Goal: Complete application form

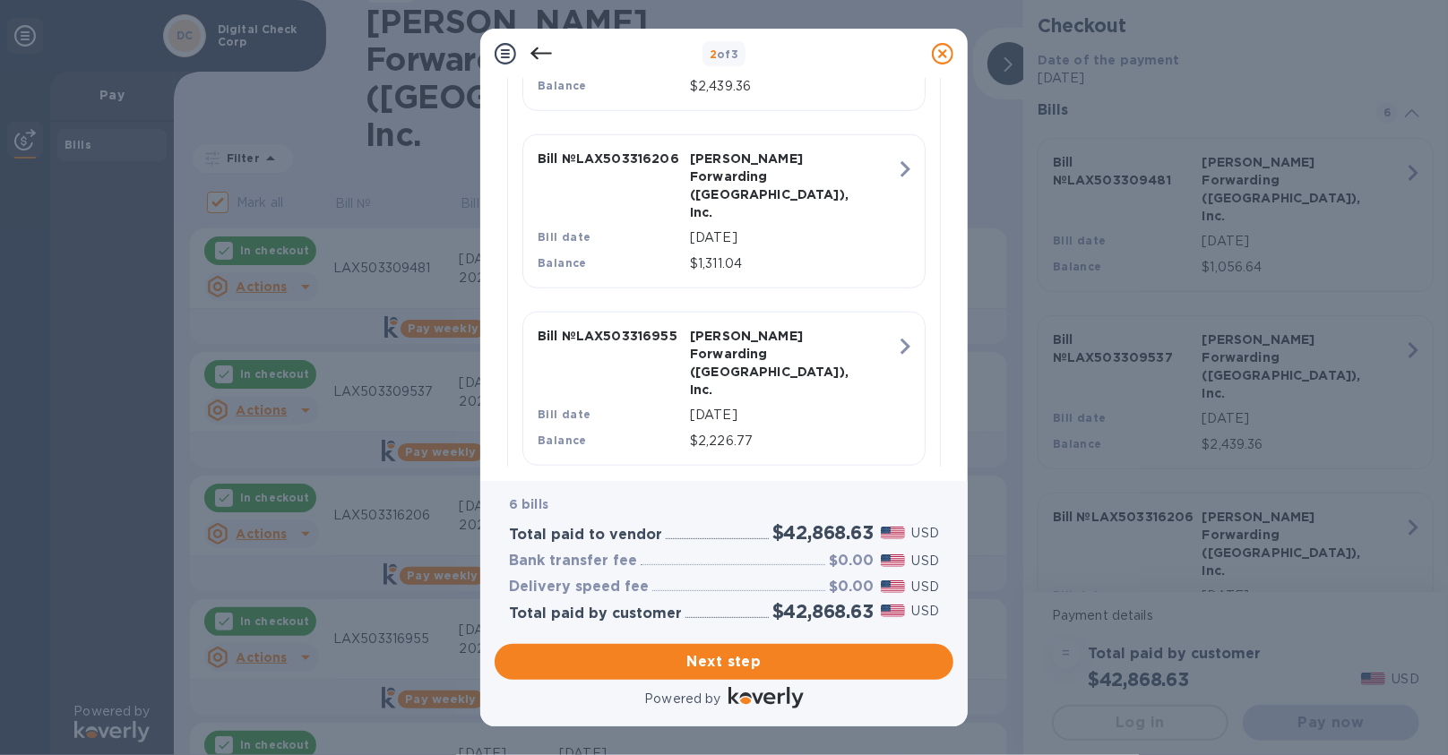
scroll to position [965, 0]
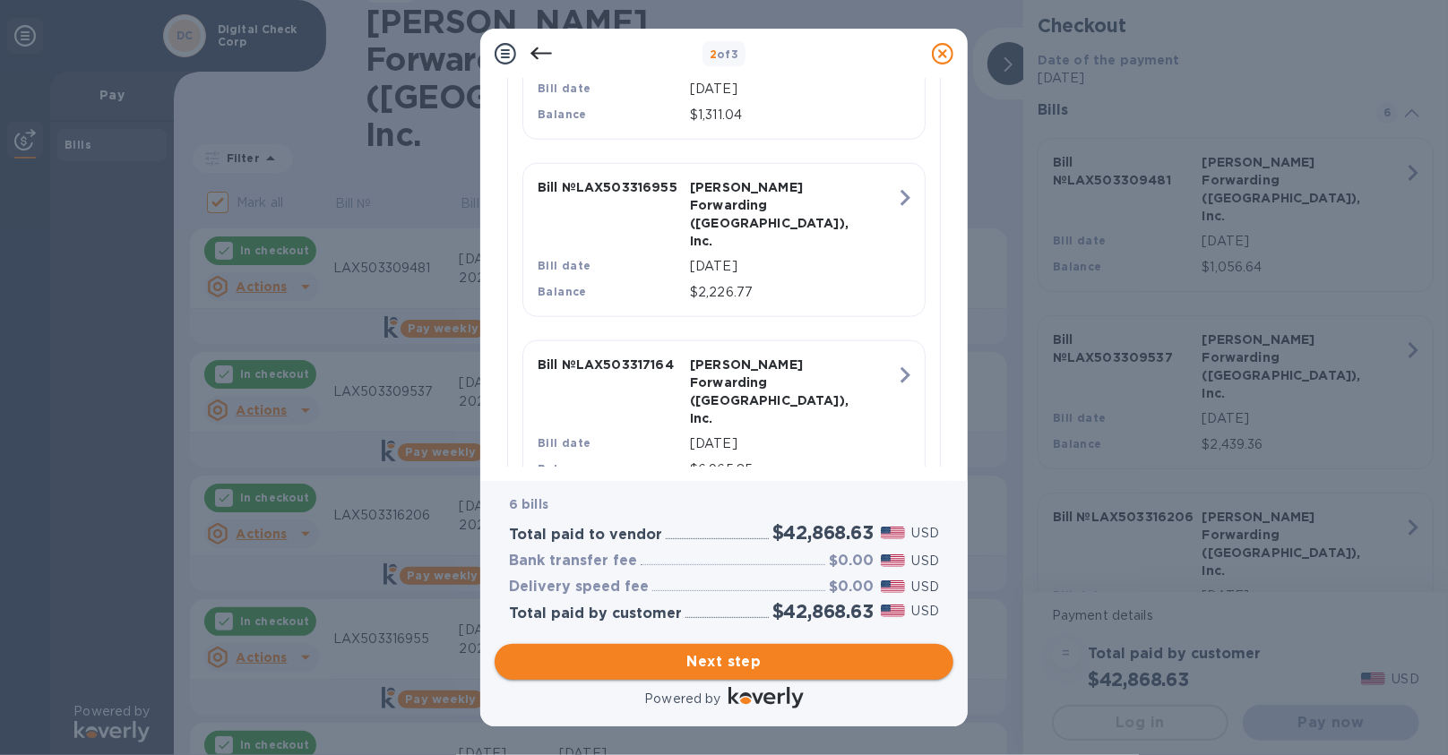
click at [813, 669] on span "Next step" at bounding box center [724, 662] width 430 height 22
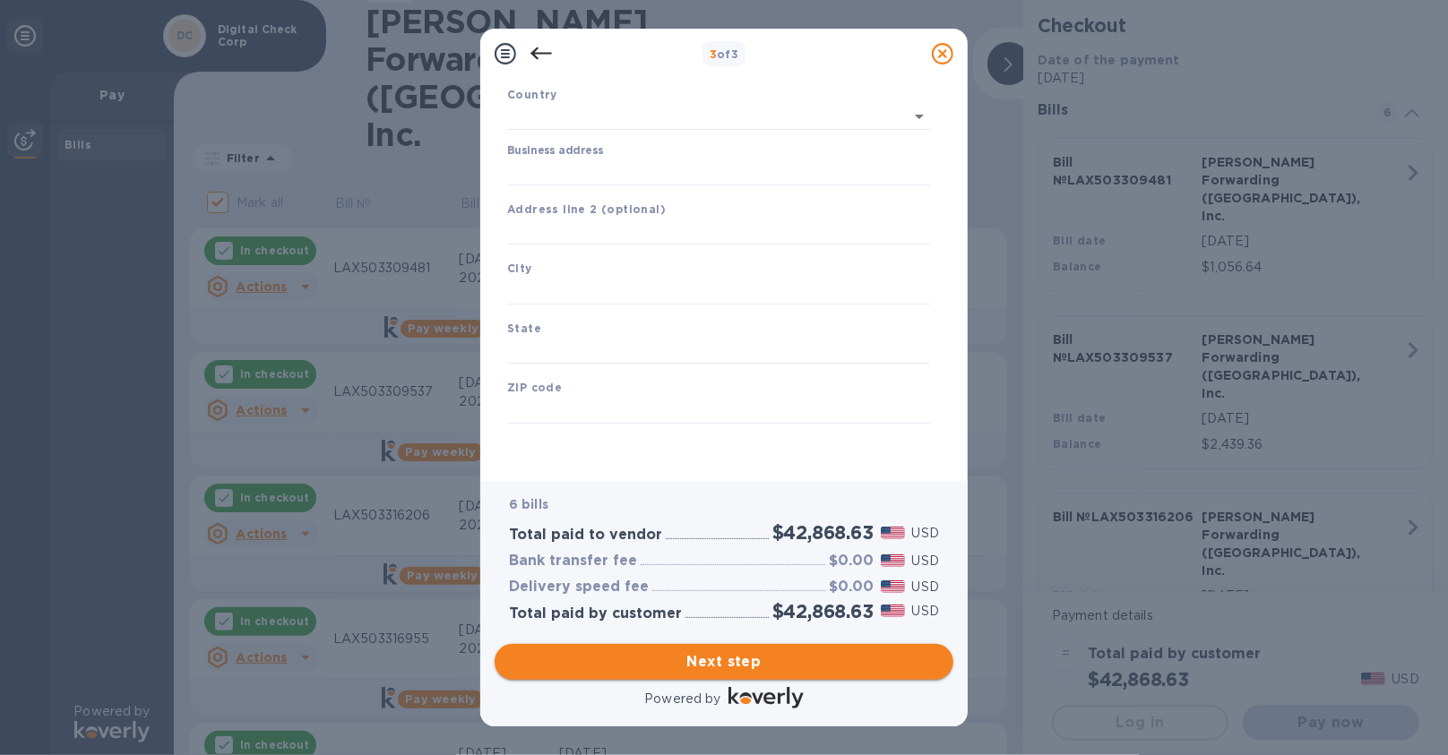
type input "[GEOGRAPHIC_DATA]"
click at [594, 151] on label "Business address" at bounding box center [555, 151] width 96 height 11
click at [594, 159] on input "Business address" at bounding box center [718, 172] width 423 height 27
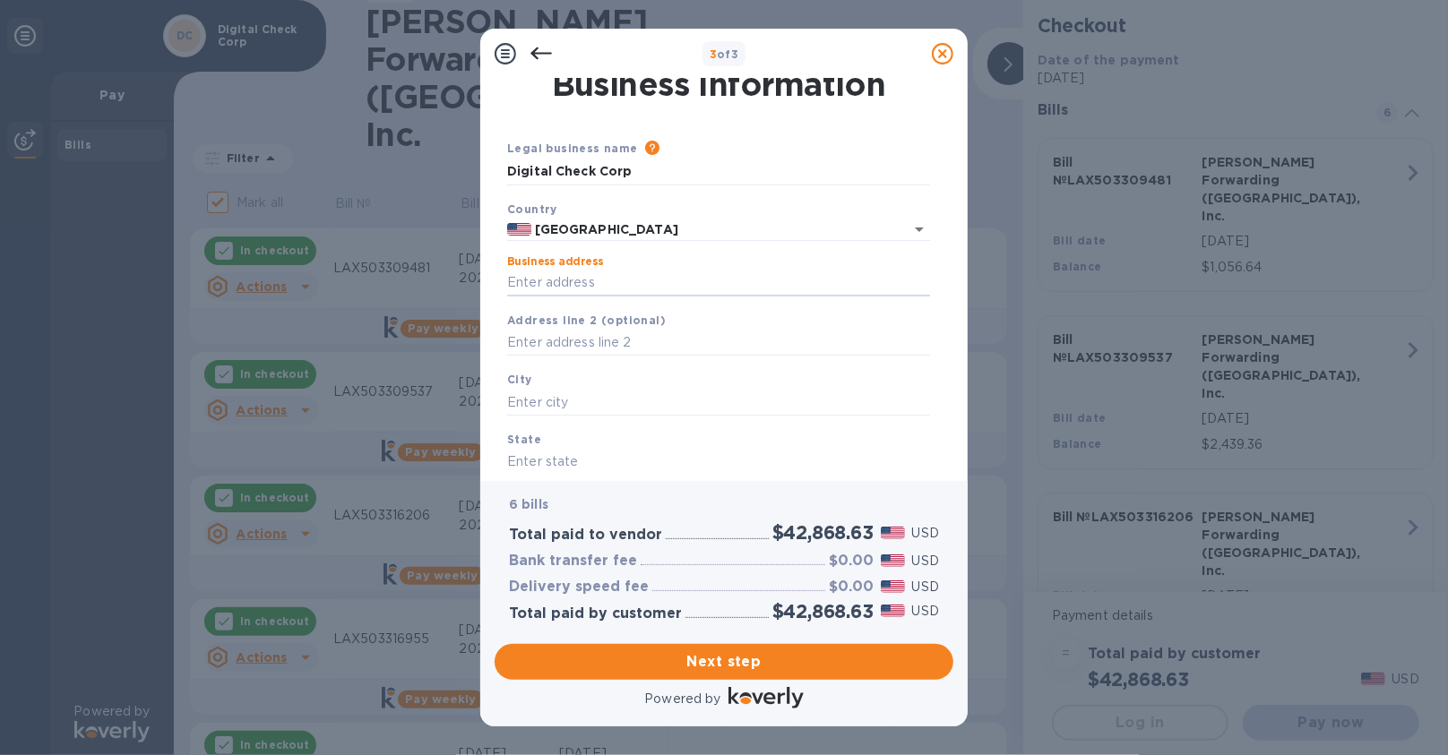
scroll to position [0, 0]
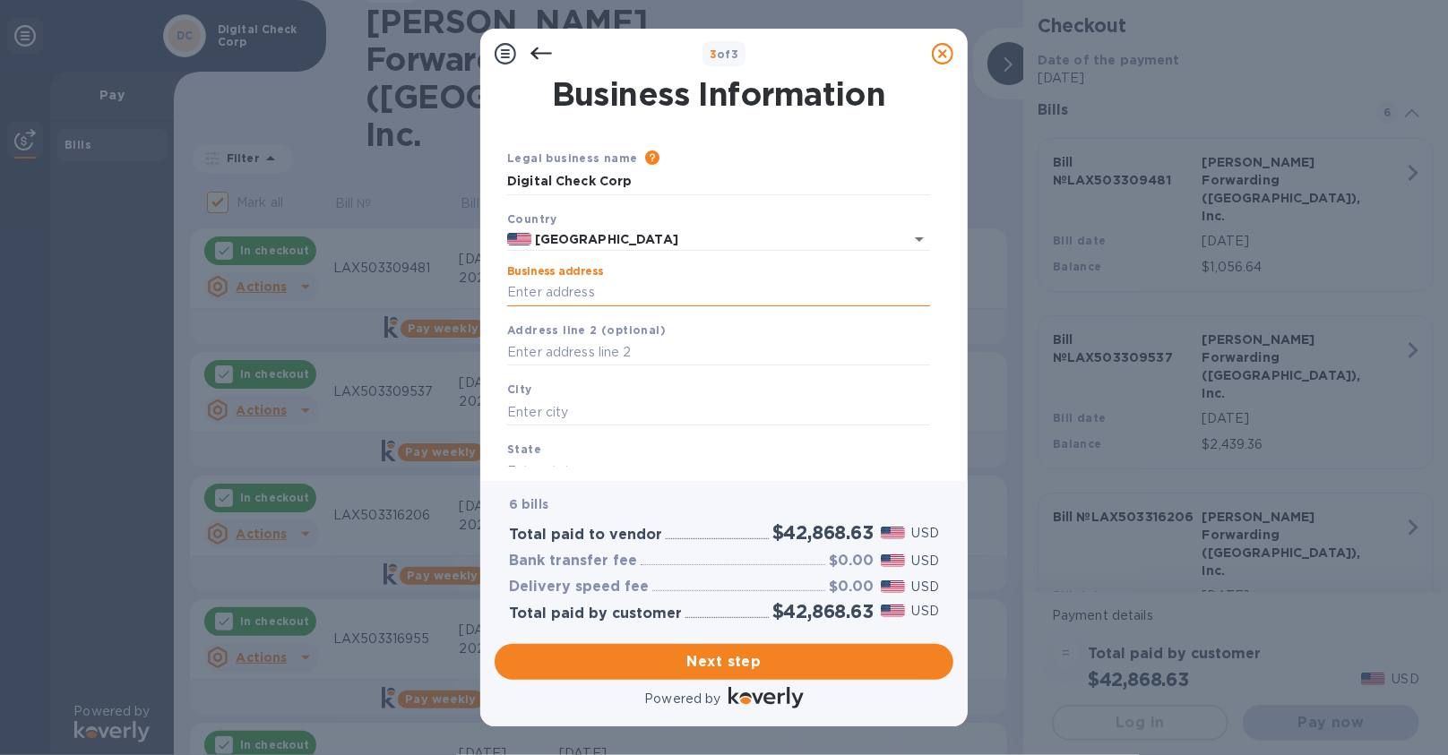
click at [591, 292] on input "Business address" at bounding box center [718, 293] width 423 height 27
type input "[STREET_ADDRESS]"
type input "[GEOGRAPHIC_DATA]"
type input "CA"
type input "91730"
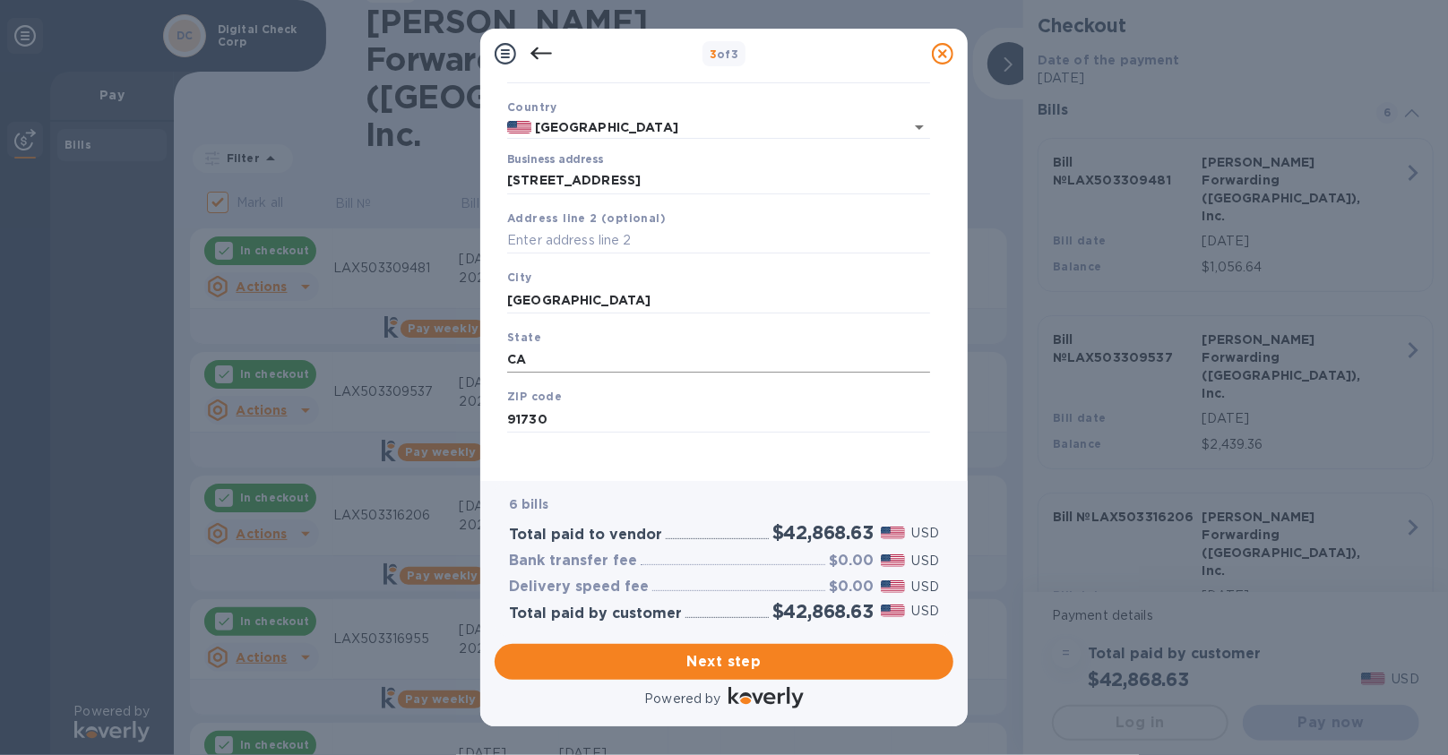
scroll to position [123, 0]
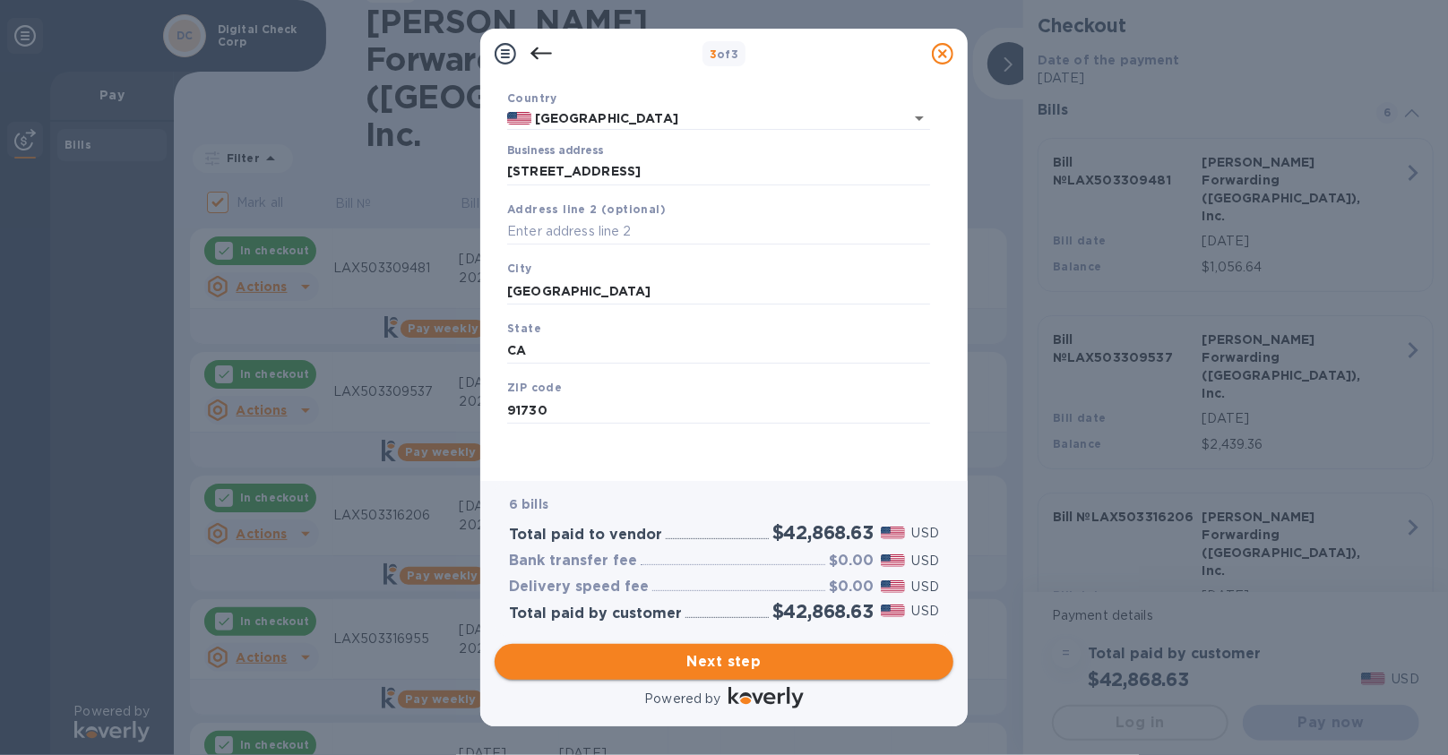
click at [728, 654] on span "Next step" at bounding box center [724, 662] width 430 height 22
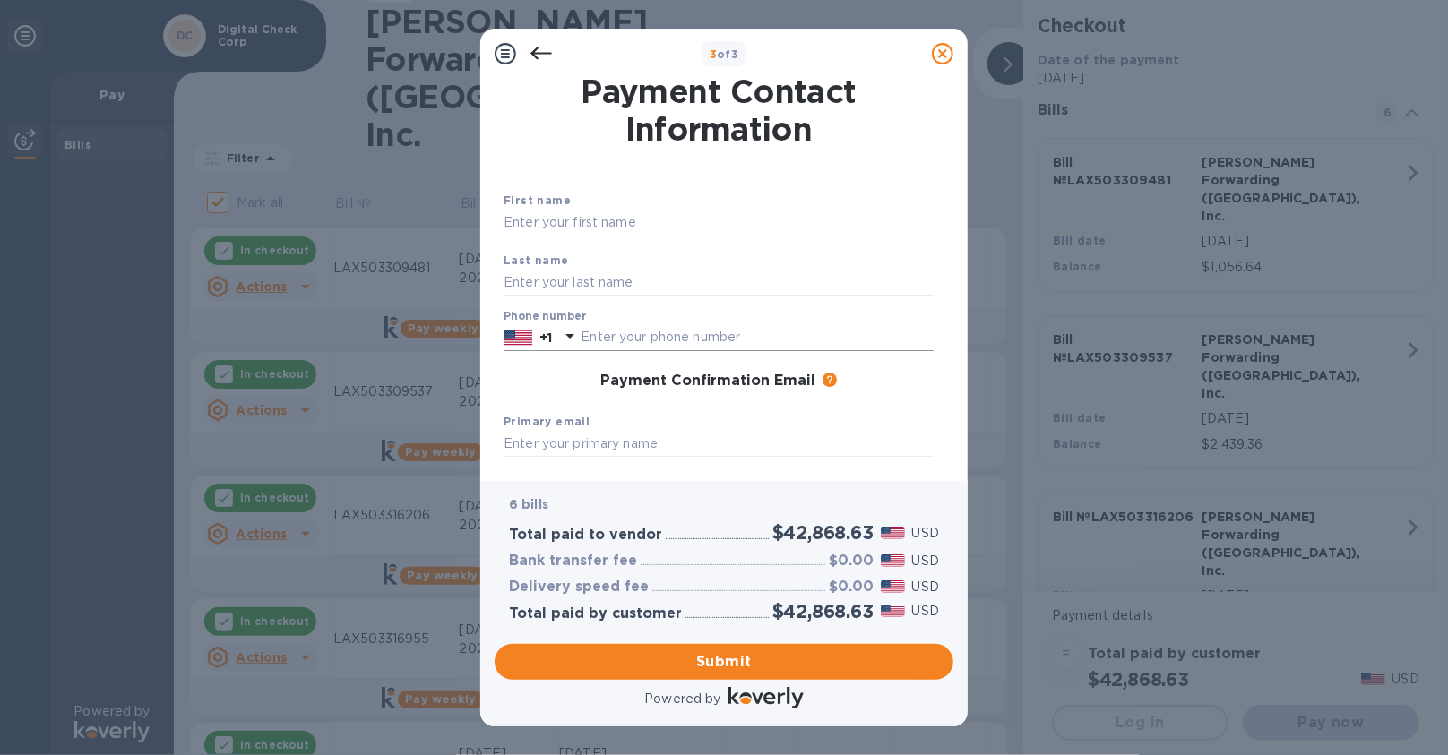
scroll to position [0, 0]
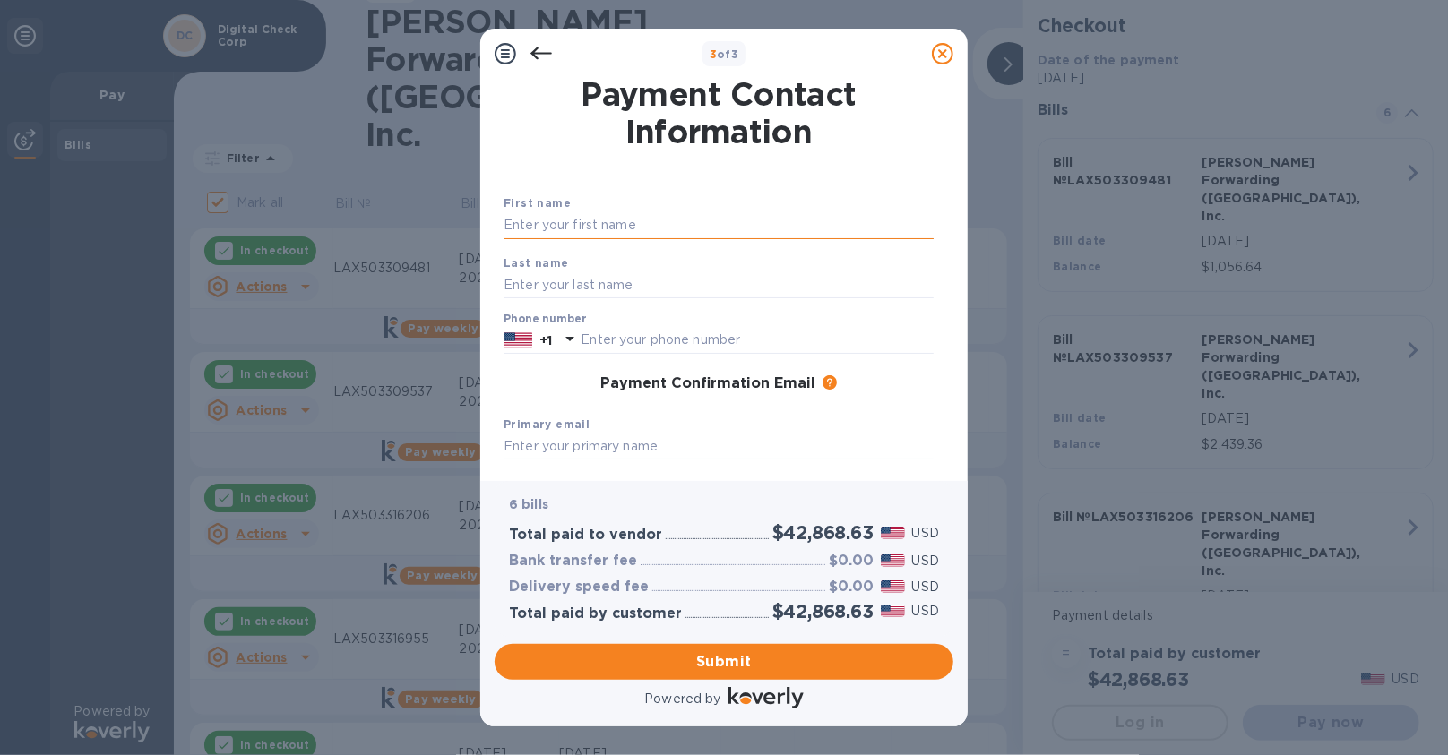
click at [629, 213] on input "text" at bounding box center [719, 225] width 430 height 27
type input "[PERSON_NAME]"
type input "Fahilga"
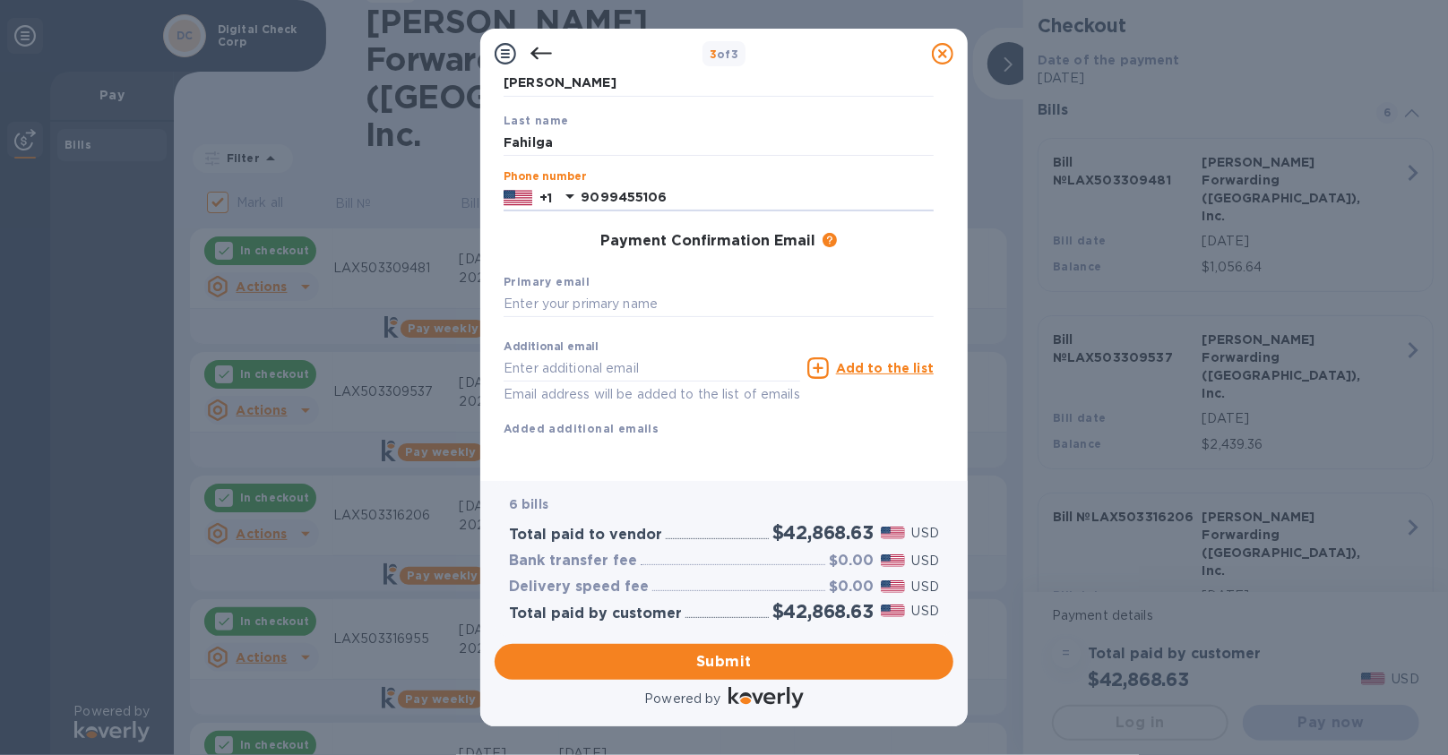
scroll to position [165, 0]
type input "9099455106"
click at [654, 291] on input "text" at bounding box center [719, 304] width 430 height 27
type input "[EMAIL_ADDRESS][DOMAIN_NAME]"
click at [798, 653] on span "Submit" at bounding box center [724, 662] width 430 height 22
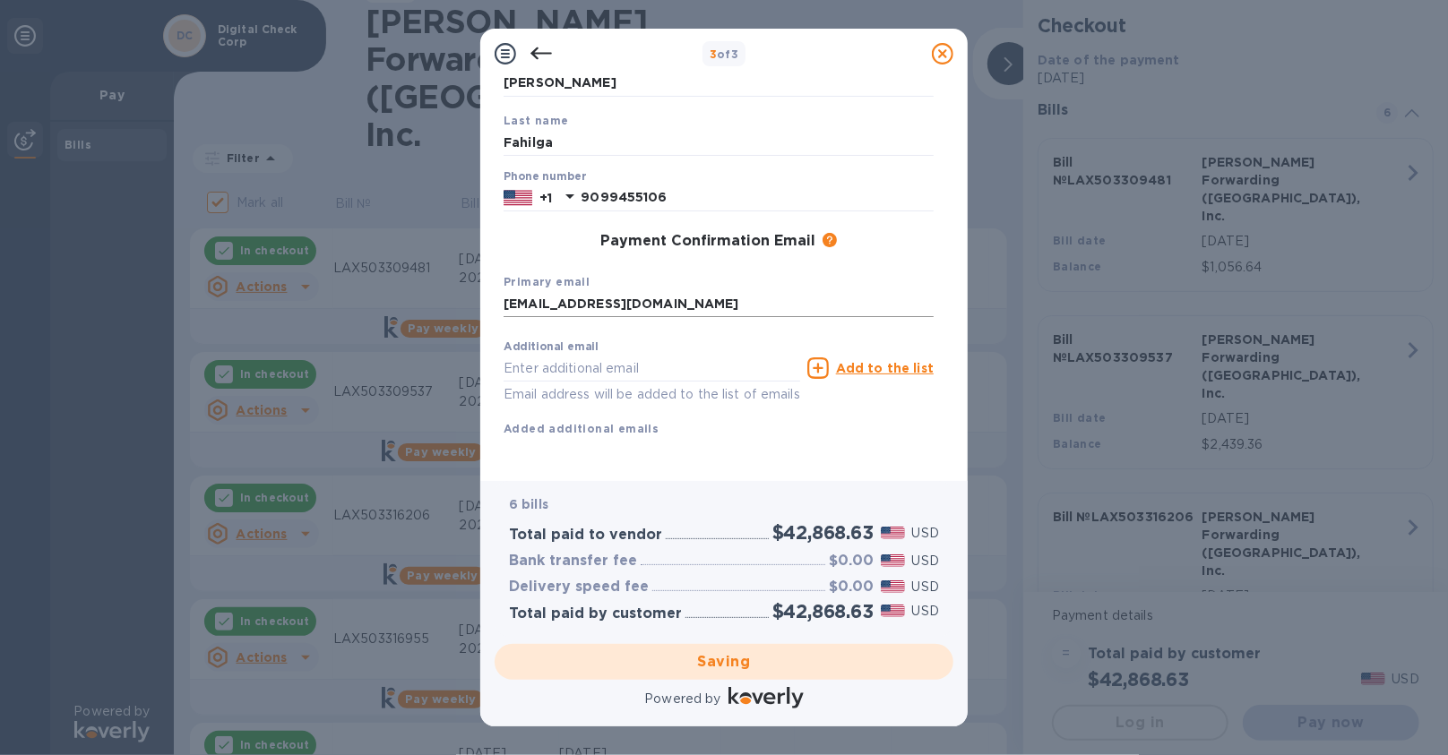
checkbox input "false"
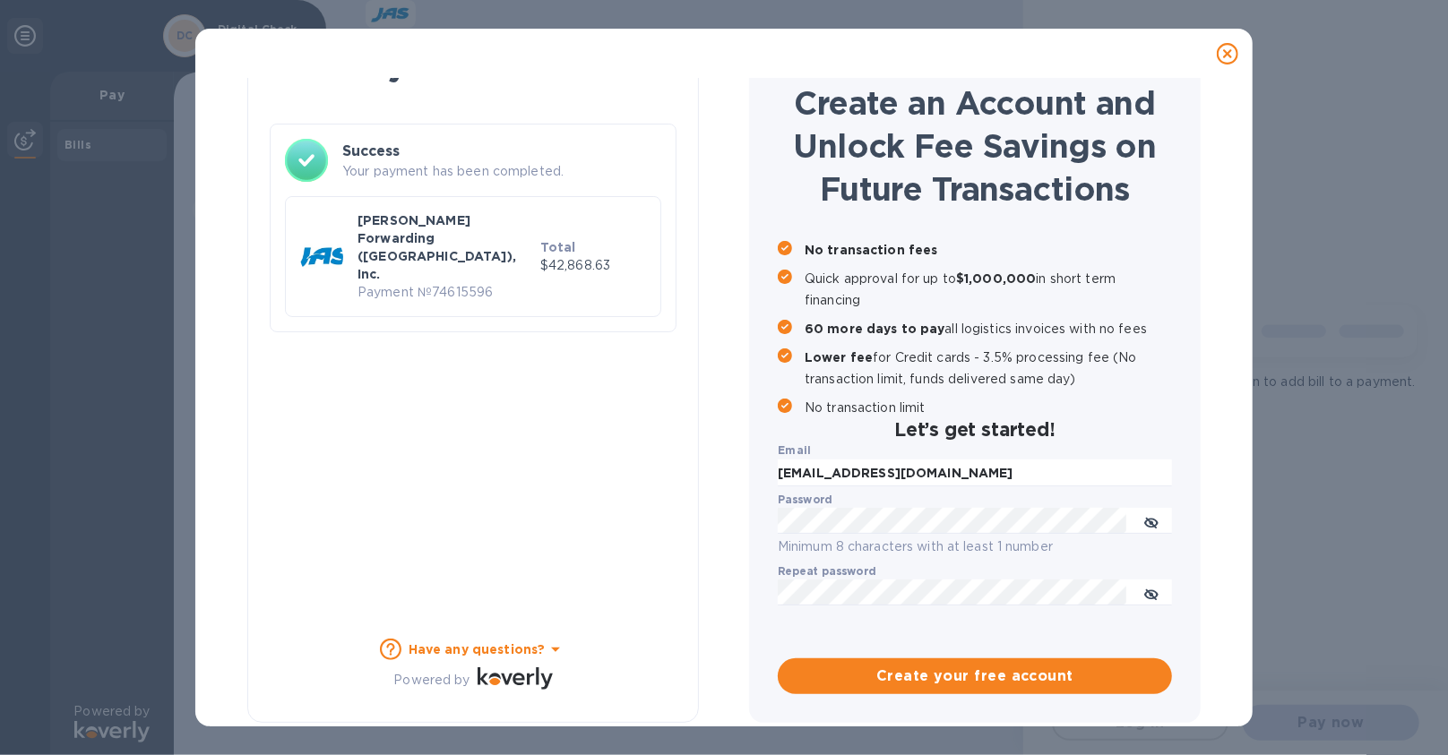
scroll to position [68, 0]
click at [1222, 47] on icon at bounding box center [1228, 54] width 22 height 22
